Goal: Information Seeking & Learning: Learn about a topic

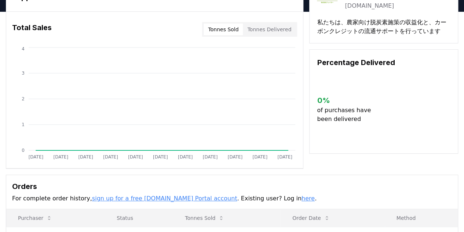
scroll to position [147, 0]
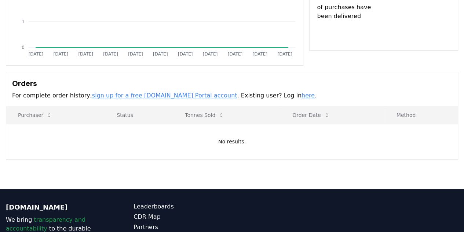
click at [302, 96] on link "here" at bounding box center [308, 95] width 13 height 7
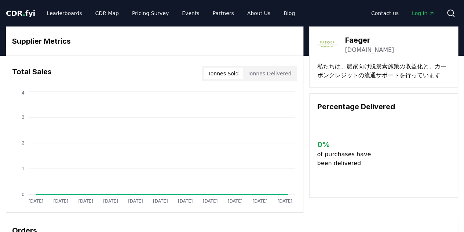
click at [422, 18] on link "Log in" at bounding box center [423, 13] width 35 height 13
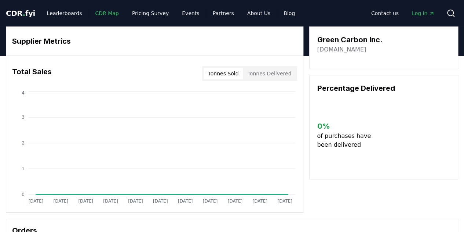
click at [100, 11] on link "CDR Map" at bounding box center [107, 13] width 35 height 13
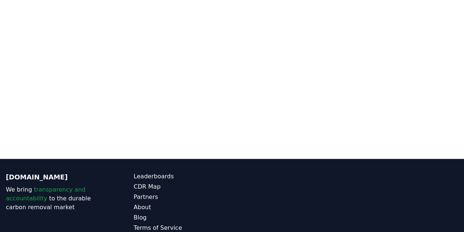
scroll to position [200, 0]
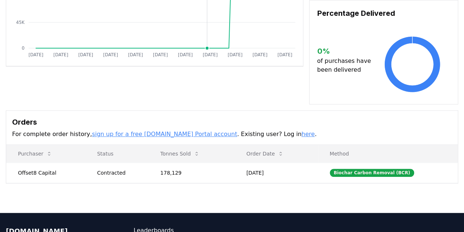
scroll to position [147, 0]
